Goal: Task Accomplishment & Management: Manage account settings

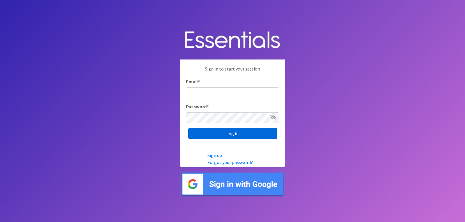
type input "lacey@familynetworknwa.com"
click at [230, 134] on input "Log in" at bounding box center [232, 133] width 89 height 11
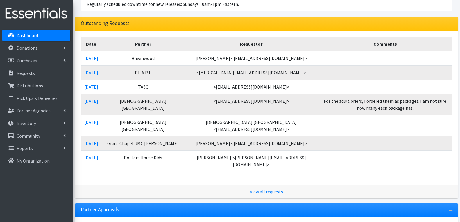
scroll to position [87, 0]
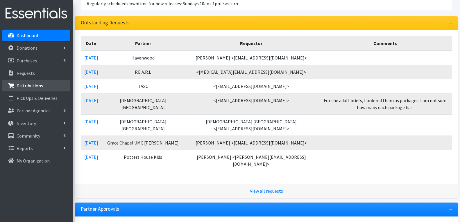
click at [30, 84] on p "Distributions" at bounding box center [30, 86] width 26 height 6
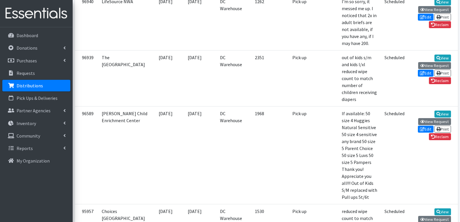
scroll to position [436, 0]
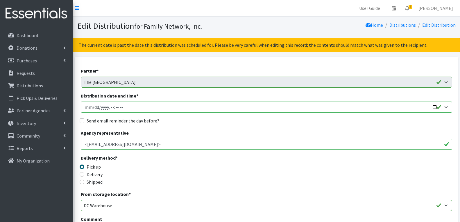
click at [434, 106] on input "Distribution date and time *" at bounding box center [266, 107] width 371 height 11
type input "2025-09-30T13:00"
click at [212, 131] on div "Agency representative <marlamert@manna.arcoxmail.com>" at bounding box center [266, 140] width 371 height 20
click at [82, 119] on input "Send email reminder the day before?" at bounding box center [82, 121] width 5 height 5
checkbox input "true"
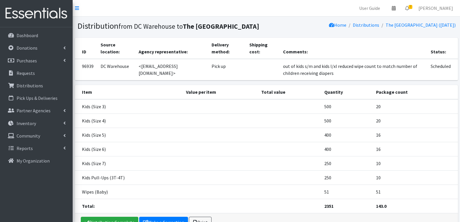
scroll to position [29, 0]
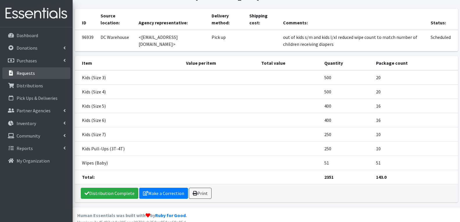
click at [28, 76] on link "Requests" at bounding box center [36, 73] width 68 height 12
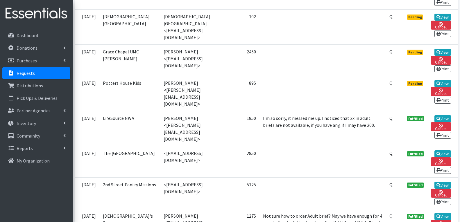
scroll to position [291, 0]
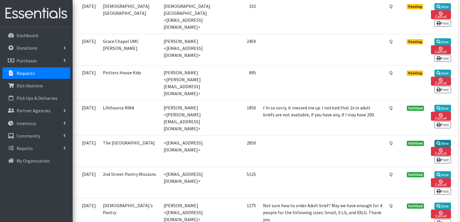
click at [444, 140] on link "View" at bounding box center [443, 143] width 17 height 7
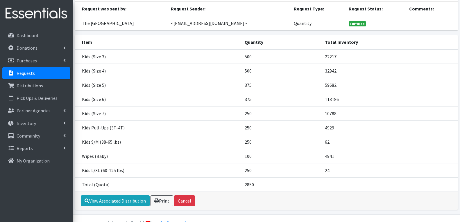
scroll to position [58, 0]
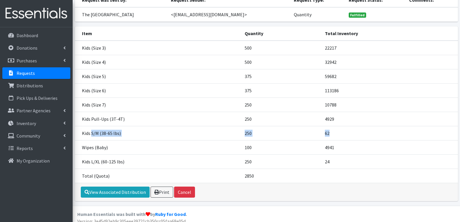
drag, startPoint x: 92, startPoint y: 136, endPoint x: 361, endPoint y: 135, distance: 268.9
click at [361, 135] on tr "Kids S/M (38-65 lbs) 250 62" at bounding box center [266, 133] width 383 height 14
drag, startPoint x: 209, startPoint y: 169, endPoint x: 221, endPoint y: 165, distance: 12.8
click at [221, 165] on tbody "Kids (Size 3) 500 22217 Kids (Size 4) 500 32942 Kids (Size 5) 375 59682 Kids (S…" at bounding box center [266, 112] width 383 height 143
click at [221, 164] on td "Kids L/XL (60-125 lbs)" at bounding box center [158, 162] width 167 height 14
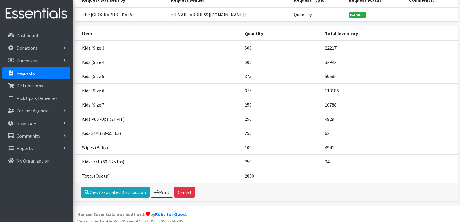
click at [233, 135] on td "Kids S/M (38-65 lbs)" at bounding box center [158, 133] width 167 height 14
click at [231, 166] on td "Kids L/XL (60-125 lbs)" at bounding box center [158, 162] width 167 height 14
click at [39, 90] on link "Distributions" at bounding box center [36, 86] width 68 height 12
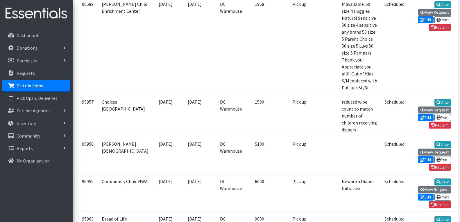
scroll to position [436, 0]
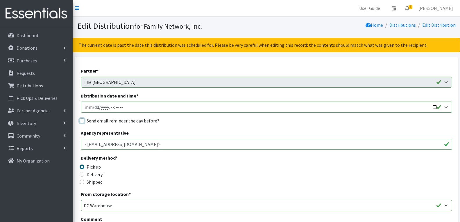
click at [81, 121] on input "Send email reminder the day before?" at bounding box center [82, 121] width 5 height 5
checkbox input "true"
click at [433, 107] on input "Distribution date and time *" at bounding box center [266, 107] width 371 height 11
type input "2025-09-30T13:00"
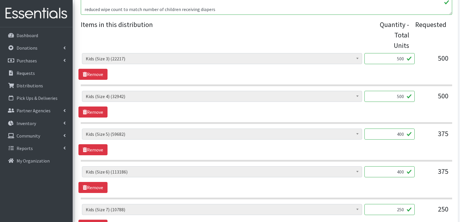
scroll to position [262, 0]
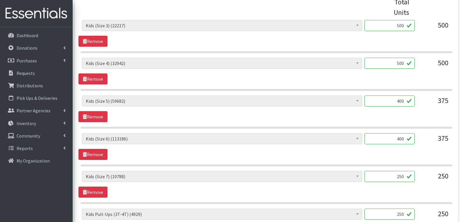
click at [398, 96] on input "400" at bounding box center [389, 101] width 50 height 11
type input "800"
click at [399, 133] on input "400" at bounding box center [389, 138] width 50 height 11
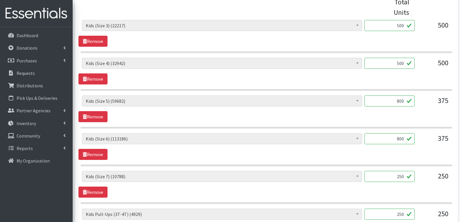
type input "800"
click at [399, 171] on input "250" at bounding box center [389, 176] width 50 height 11
type input "600"
click at [371, 187] on div "Adult Briefs (Large/X-Large) (1568) Adult Briefs (Medium/Large) (107) Adult Bri…" at bounding box center [266, 184] width 376 height 27
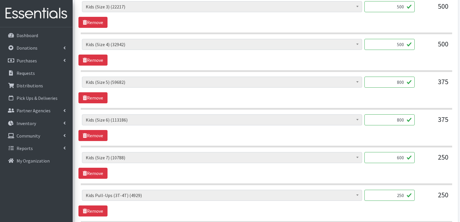
scroll to position [291, 0]
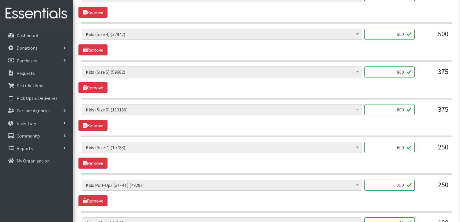
click at [394, 180] on input "250" at bounding box center [389, 185] width 50 height 11
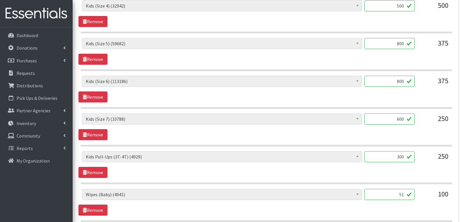
scroll to position [378, 0]
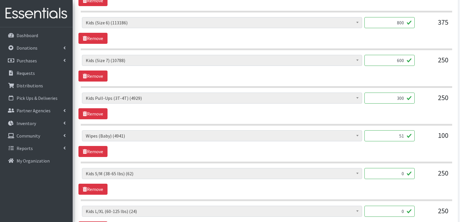
type input "300"
click at [396, 131] on input "51" at bounding box center [389, 136] width 50 height 11
type input "100"
drag, startPoint x: 232, startPoint y: 141, endPoint x: 188, endPoint y: 147, distance: 44.3
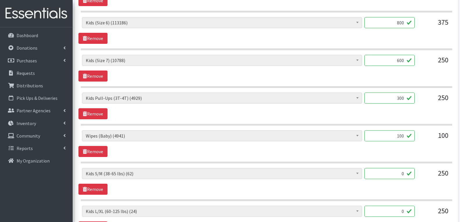
click at [232, 141] on div "Adult Briefs (Large/X-Large) (1568) Adult Briefs (Medium/Large) (107) Adult Bri…" at bounding box center [266, 144] width 376 height 27
click at [101, 184] on link "Remove" at bounding box center [92, 189] width 29 height 11
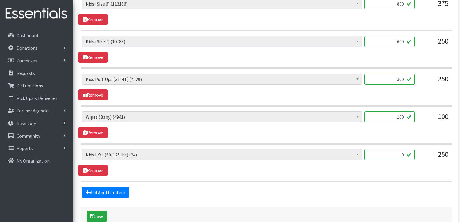
scroll to position [407, 0]
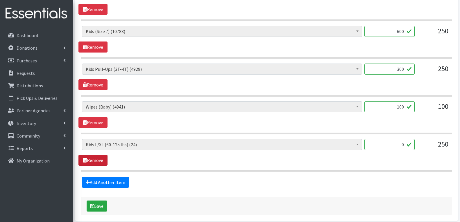
click at [99, 155] on link "Remove" at bounding box center [92, 160] width 29 height 11
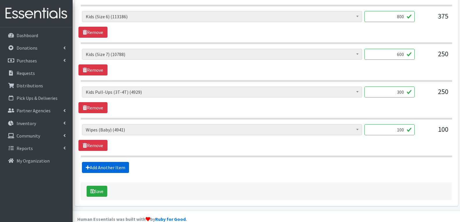
click at [115, 162] on link "Add Another Item" at bounding box center [105, 167] width 47 height 11
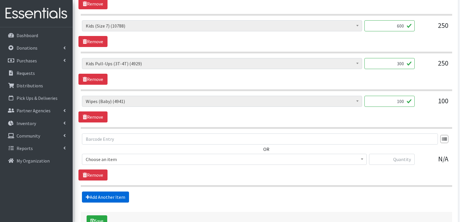
scroll to position [442, 0]
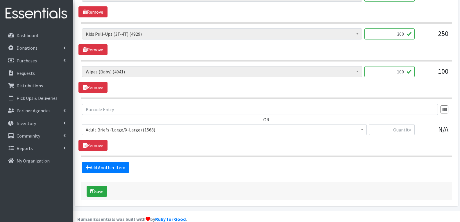
click at [176, 126] on span "Adult Briefs (Large/X-Large) (1568)" at bounding box center [224, 130] width 277 height 8
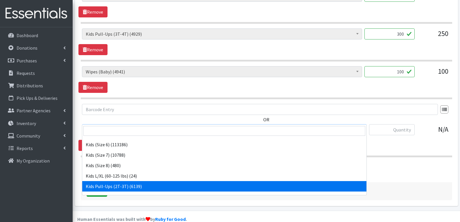
scroll to position [320, 0]
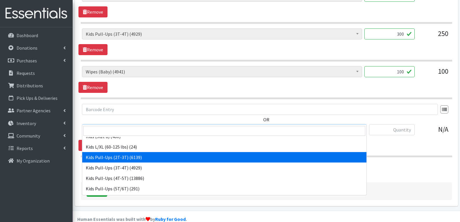
select select "4573"
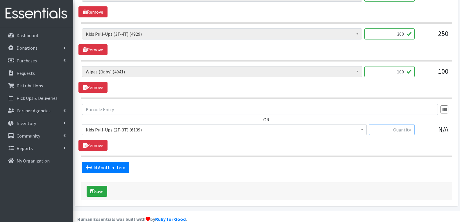
click at [393, 124] on input "text" at bounding box center [392, 129] width 46 height 11
type input "300"
click at [111, 162] on link "Add Another Item" at bounding box center [105, 167] width 47 height 11
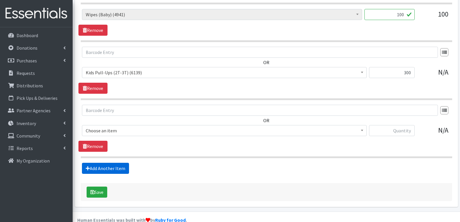
scroll to position [500, 0]
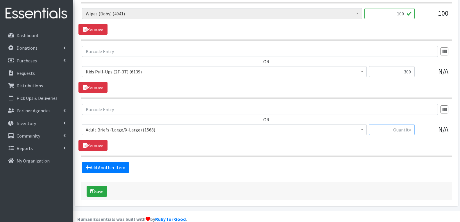
click at [401, 124] on input "text" at bounding box center [392, 129] width 46 height 11
type input "300"
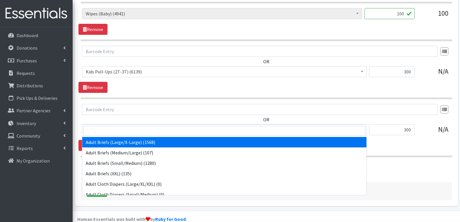
click at [351, 126] on span "Adult Briefs (Large/X-Large) (1568)" at bounding box center [224, 130] width 277 height 8
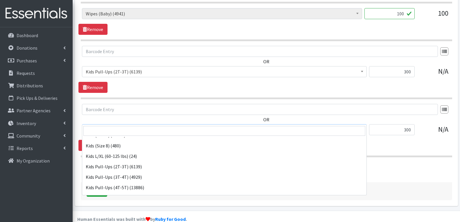
scroll to position [320, 0]
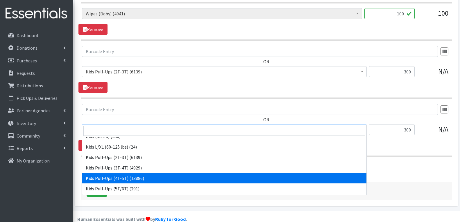
select select "4575"
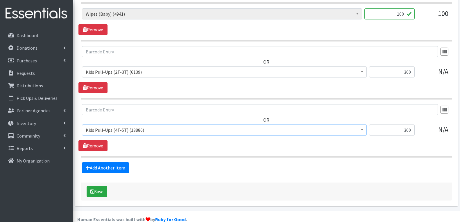
scroll to position [500, 0]
click at [95, 186] on button "Save" at bounding box center [97, 191] width 21 height 11
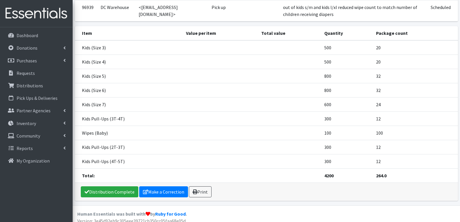
scroll to position [103, 0]
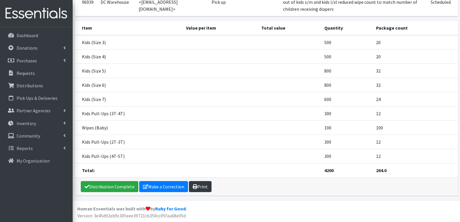
click at [199, 185] on link "Print" at bounding box center [200, 186] width 23 height 11
